Goal: Information Seeking & Learning: Learn about a topic

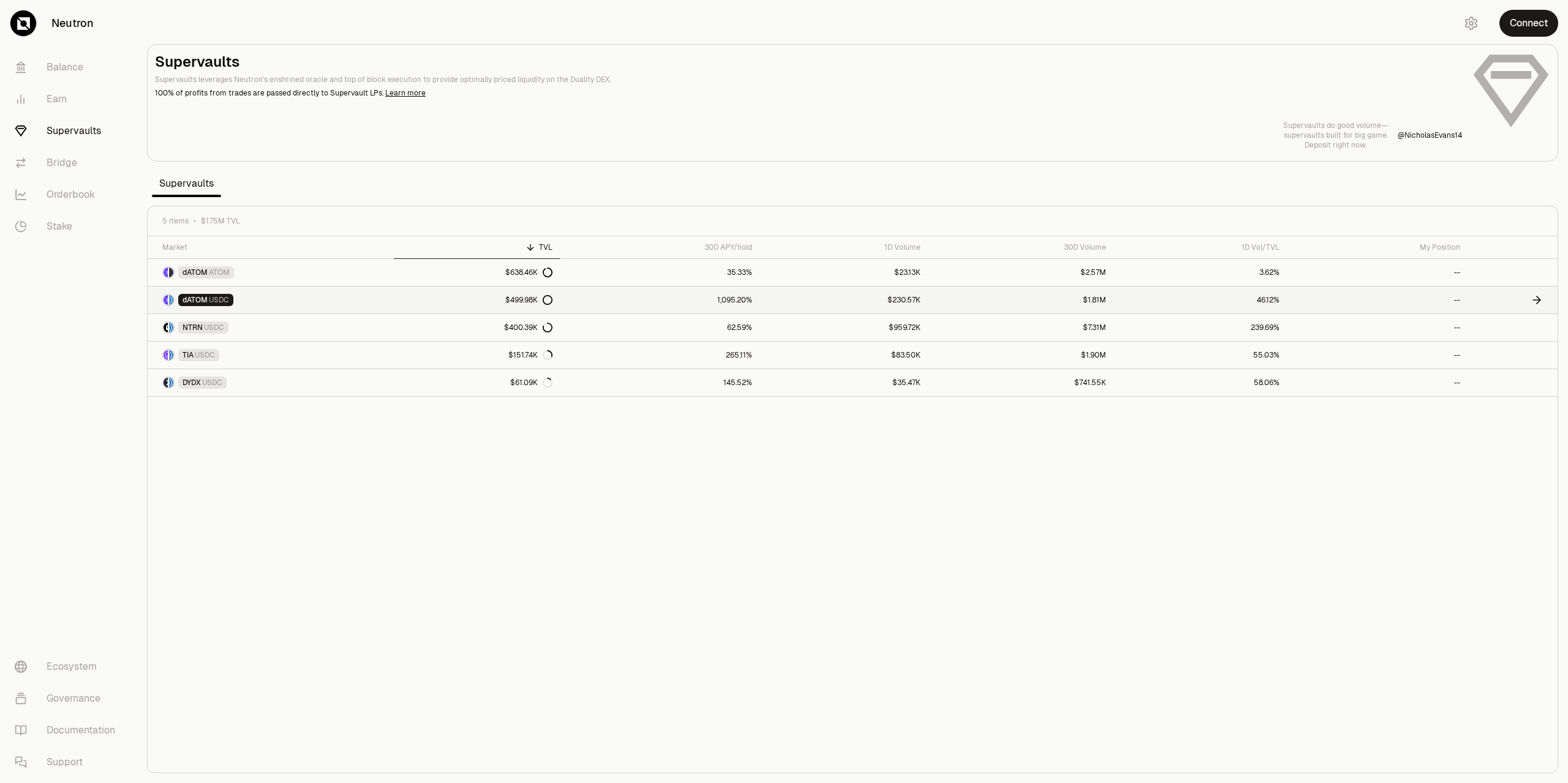
click at [304, 301] on link "dATOM USDC" at bounding box center [270, 300] width 246 height 27
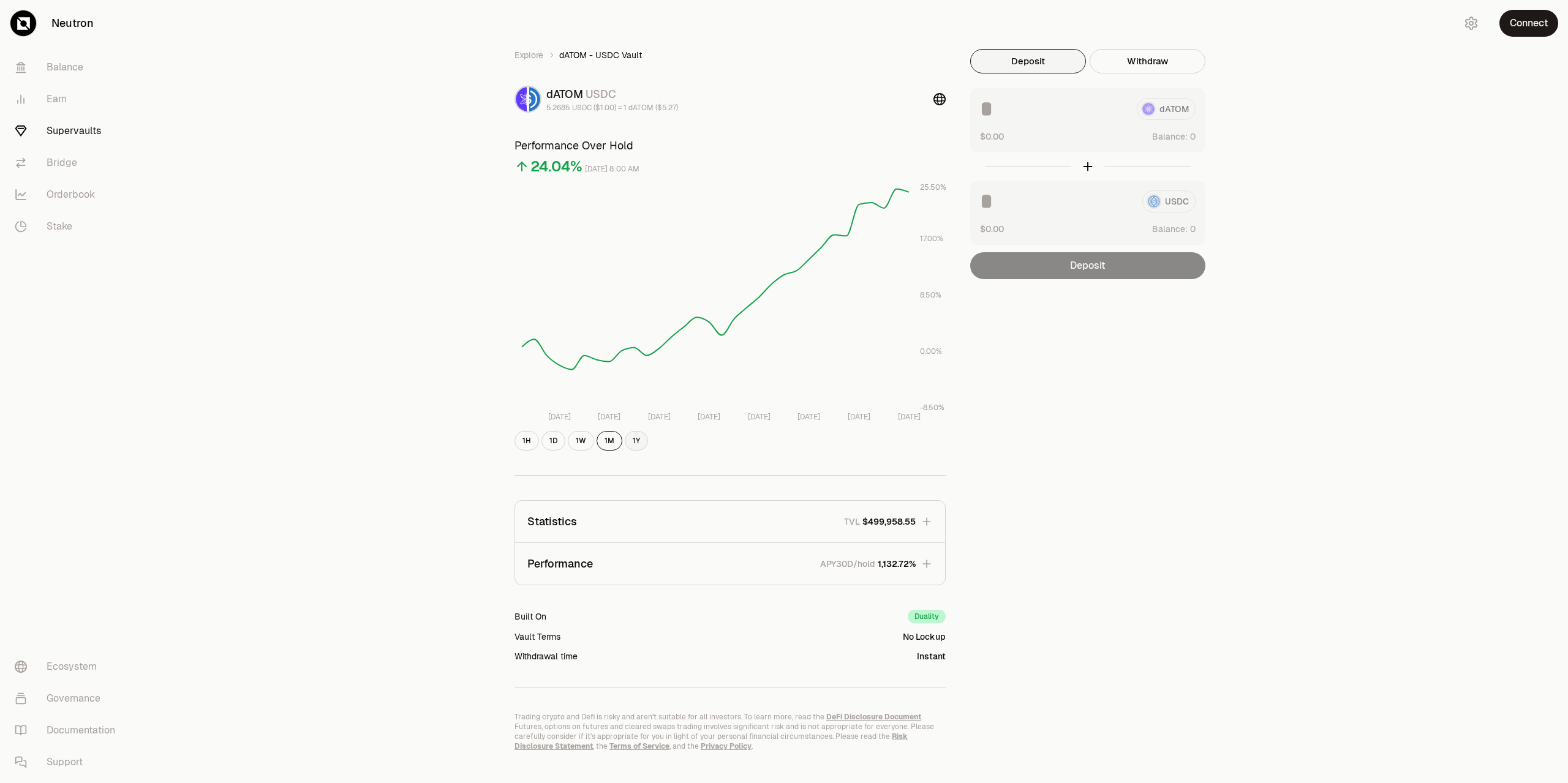
click at [631, 442] on button "1Y" at bounding box center [636, 441] width 23 height 20
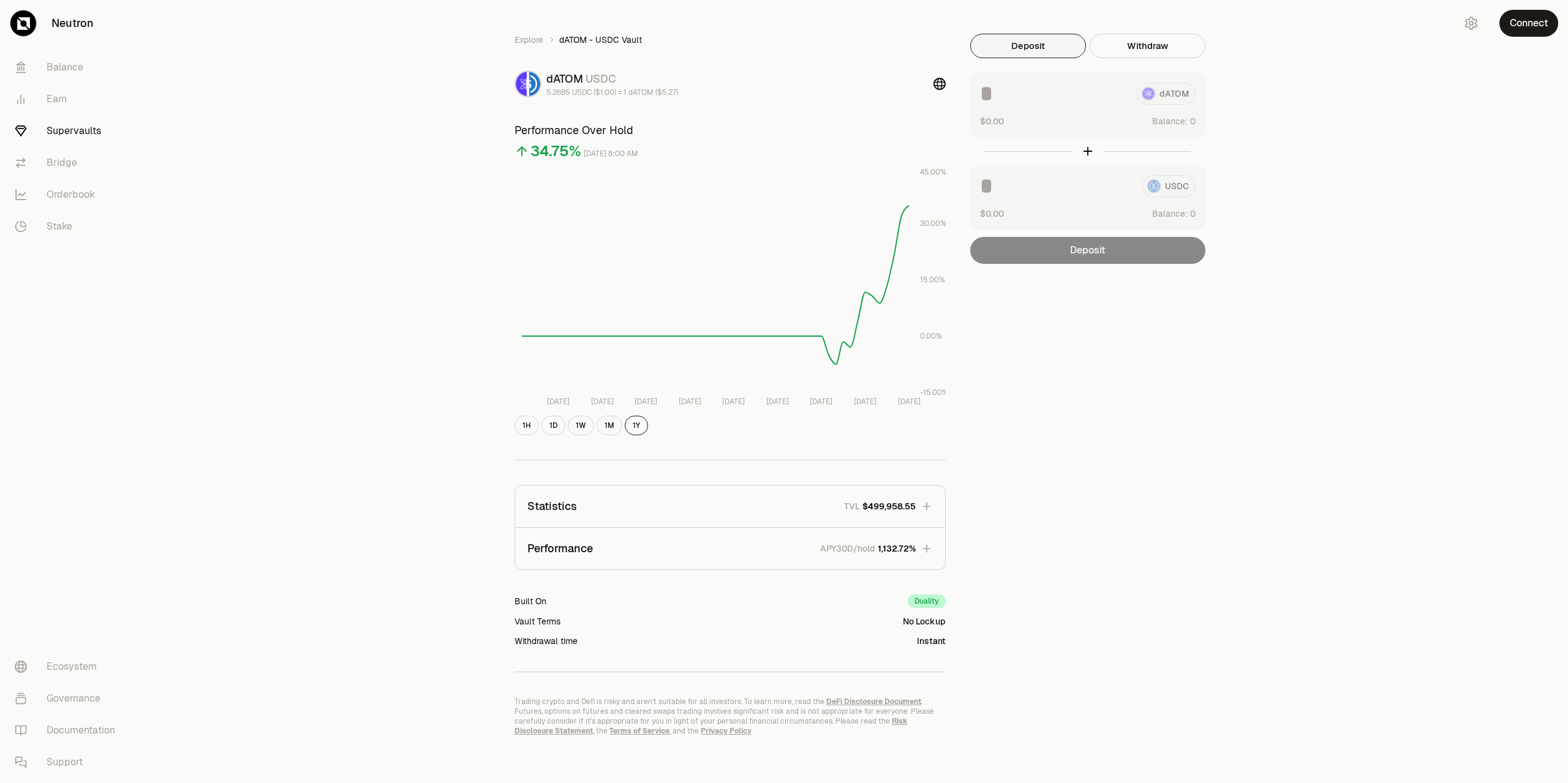
scroll to position [17, 0]
click at [66, 97] on link "Earn" at bounding box center [68, 99] width 127 height 32
click at [59, 98] on link "Earn" at bounding box center [68, 99] width 127 height 32
click at [65, 131] on link "Supervaults" at bounding box center [68, 131] width 127 height 32
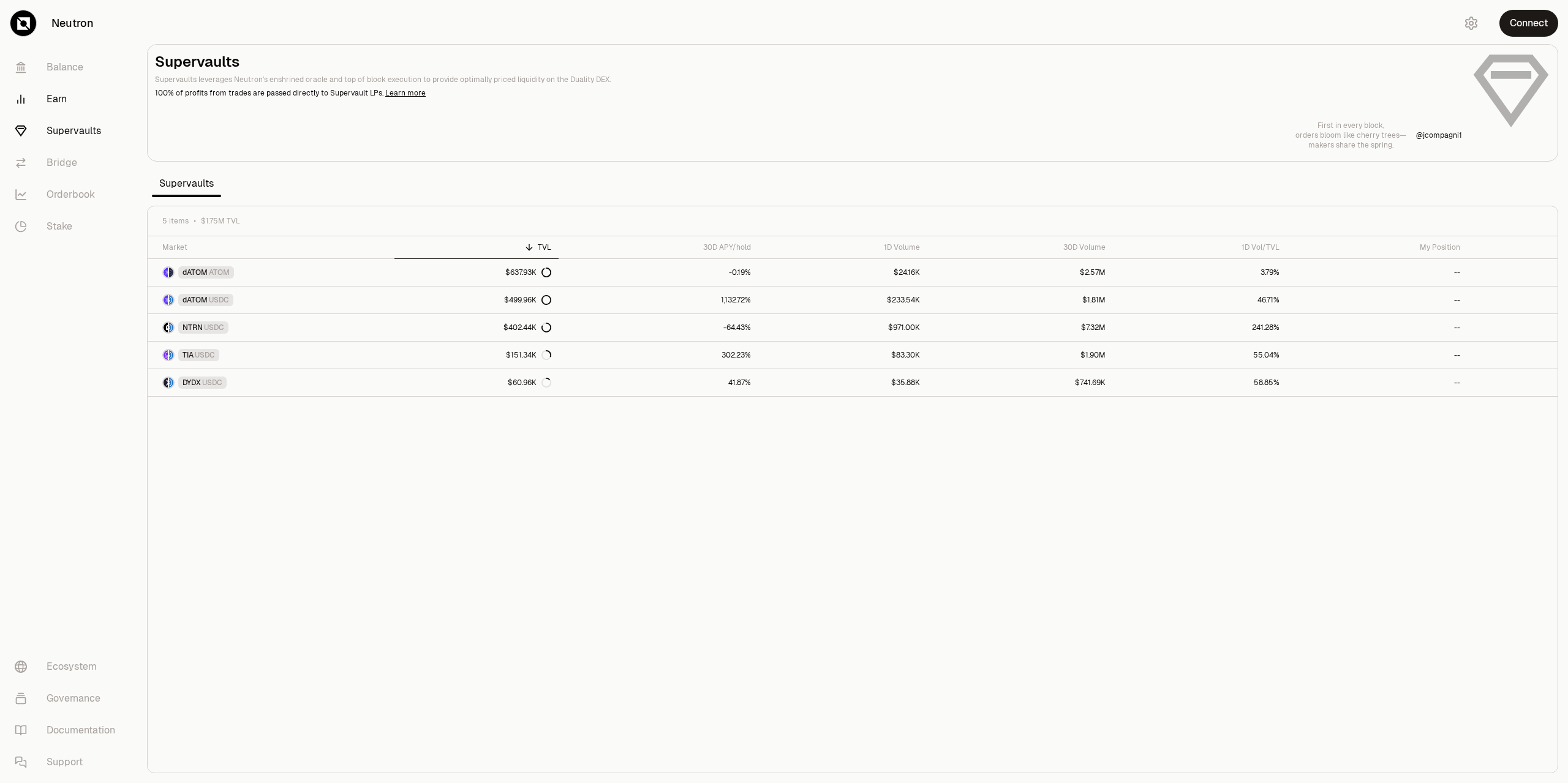
click at [59, 99] on link "Earn" at bounding box center [68, 99] width 127 height 32
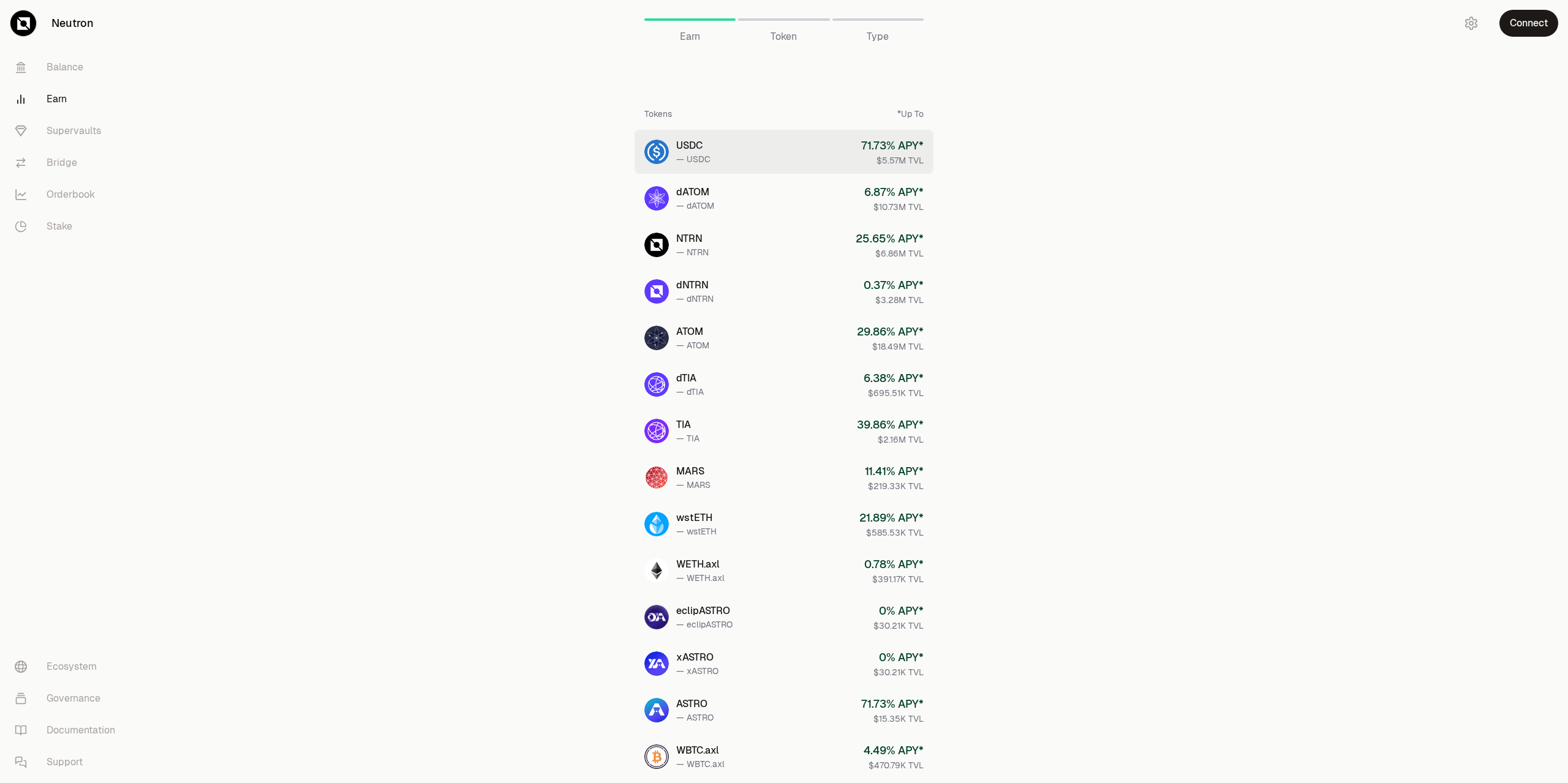
click at [800, 162] on link "USDC — USDC 71.73 % APY* $5.57M TVL" at bounding box center [784, 152] width 299 height 44
